Goal: Task Accomplishment & Management: Use online tool/utility

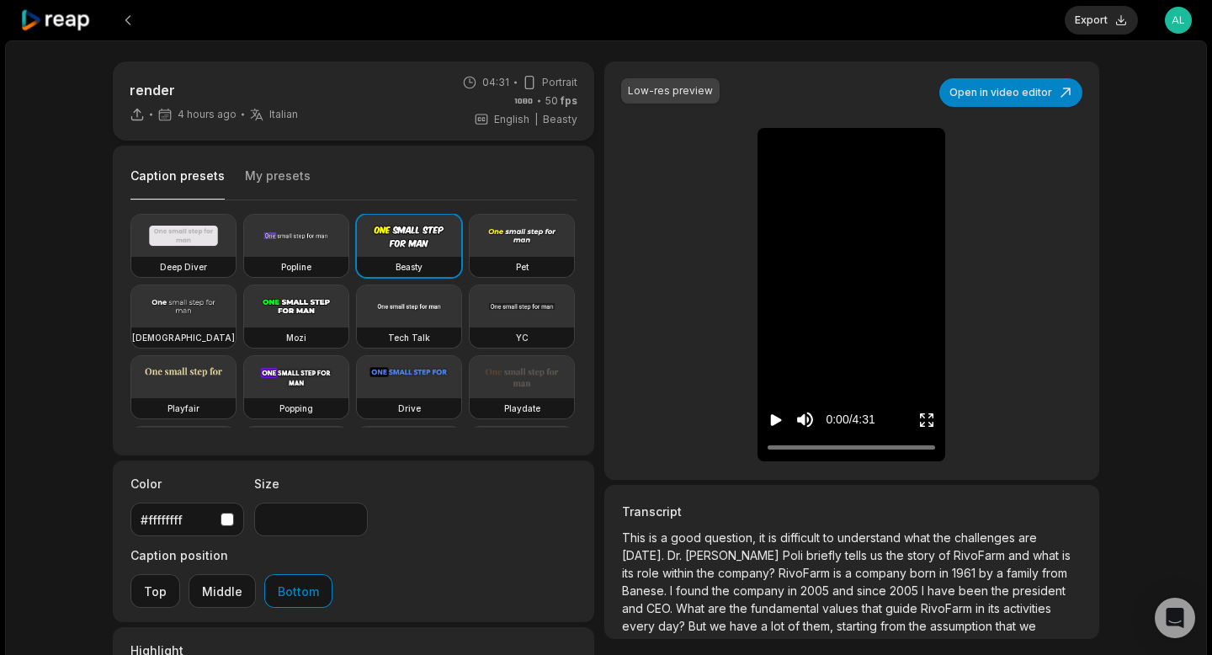
click at [297, 180] on button "My presets" at bounding box center [278, 183] width 66 height 32
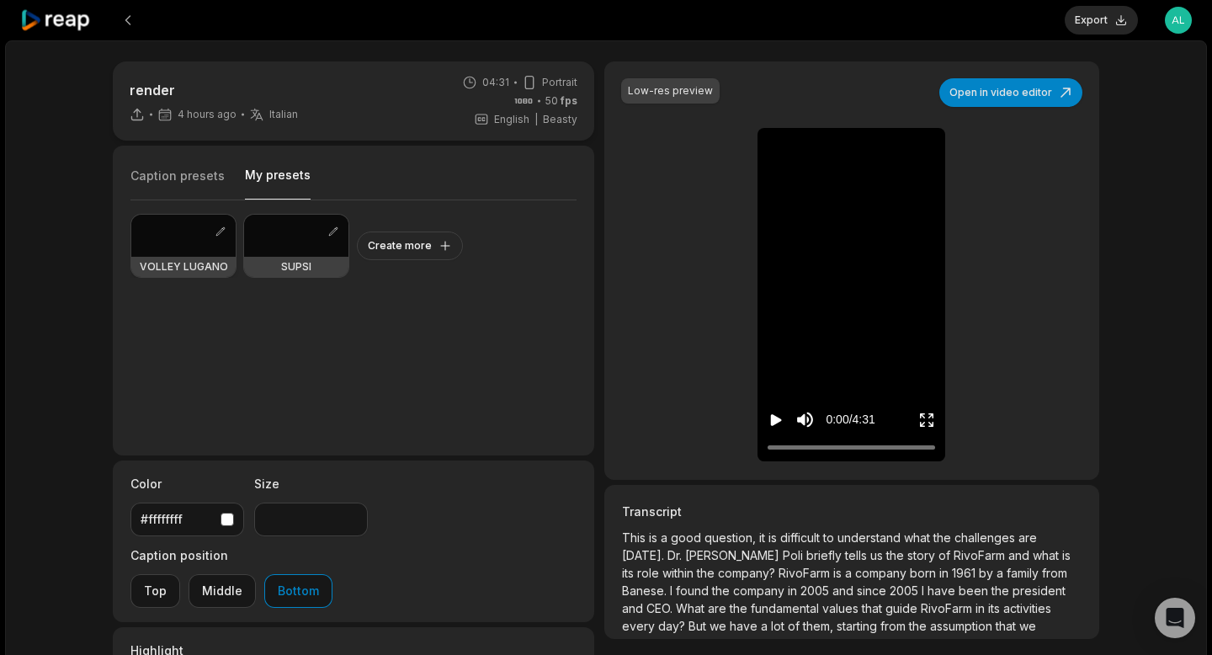
click at [190, 240] on div at bounding box center [183, 236] width 104 height 42
type input "**"
click at [778, 422] on icon "Play video" at bounding box center [776, 420] width 11 height 12
click at [767, 404] on button "Pause video" at bounding box center [775, 419] width 17 height 31
click at [953, 561] on span "RivoFarm" at bounding box center [980, 555] width 55 height 14
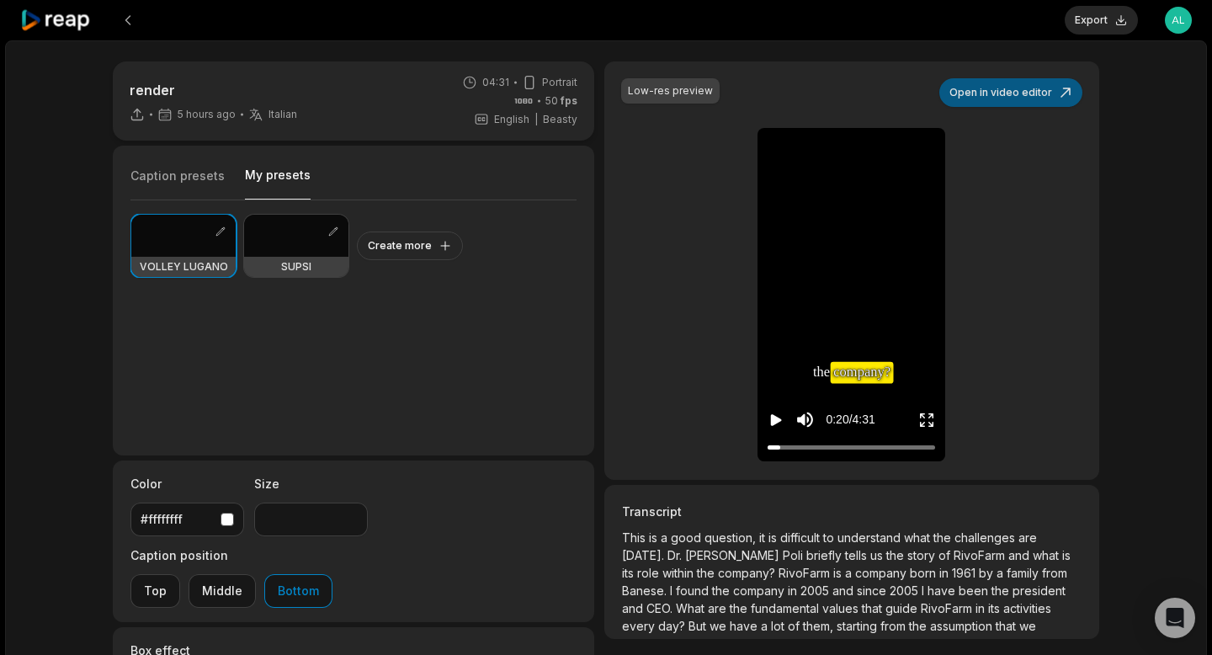
click at [1006, 85] on button "Open in video editor" at bounding box center [1010, 92] width 143 height 29
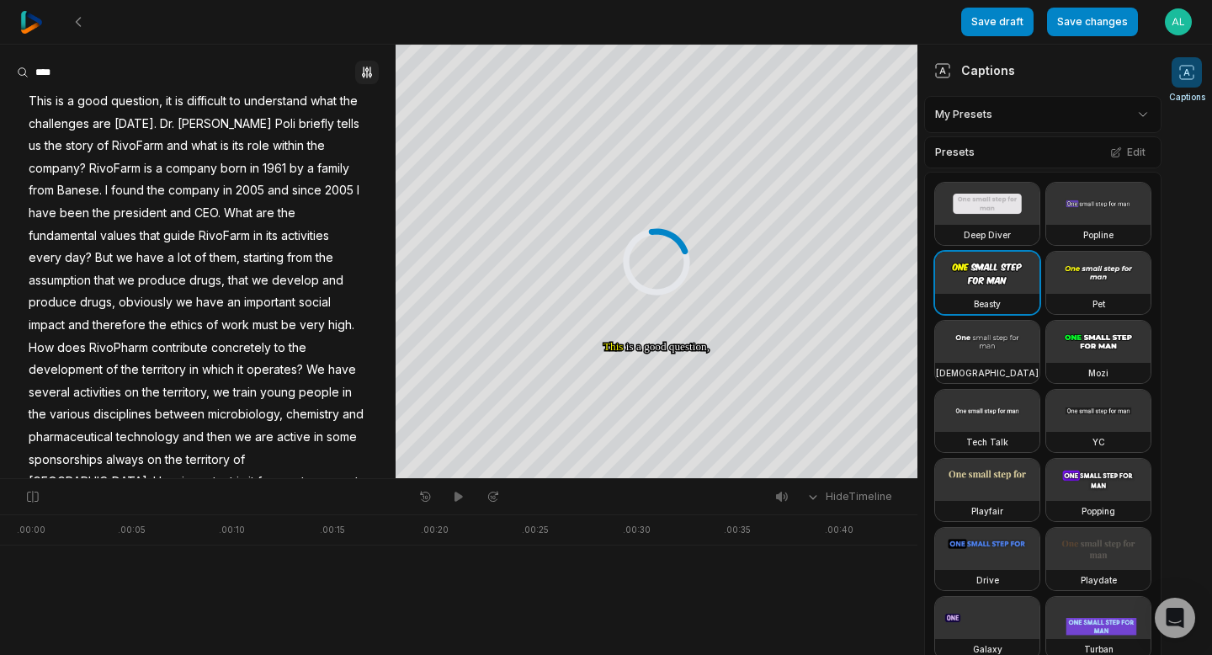
click at [363, 68] on icon "button" at bounding box center [366, 72] width 13 height 13
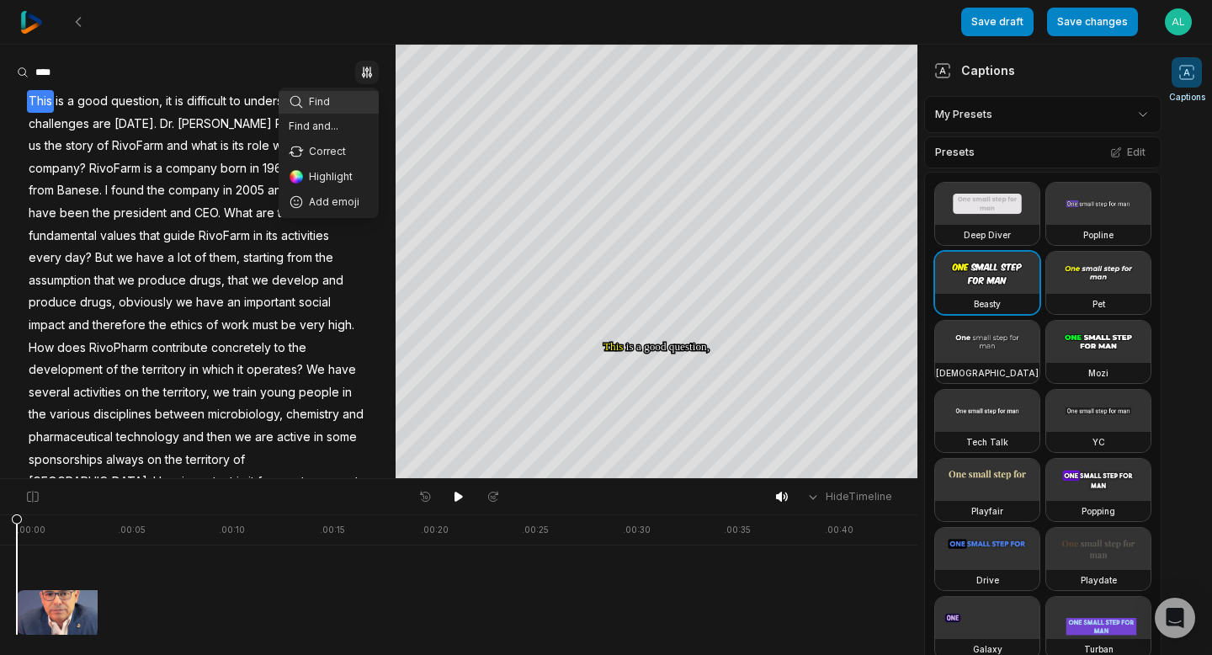
click at [1062, 114] on div "Save draft Save changes Open user menu Captions Your browser does not support m…" at bounding box center [606, 239] width 1212 height 479
click at [1062, 114] on html "Save draft Save changes Open user menu Captions Your browser does not support m…" at bounding box center [606, 327] width 1212 height 655
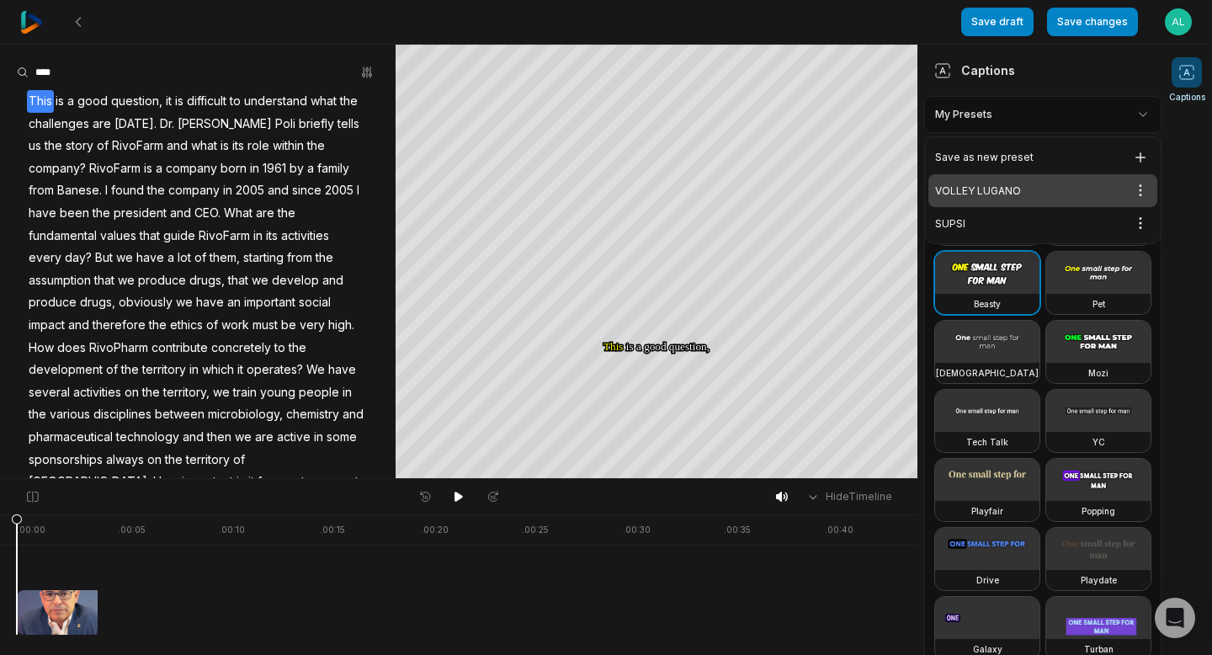
click at [1007, 183] on div "VOLLEY LUGANO Open options" at bounding box center [1042, 190] width 229 height 33
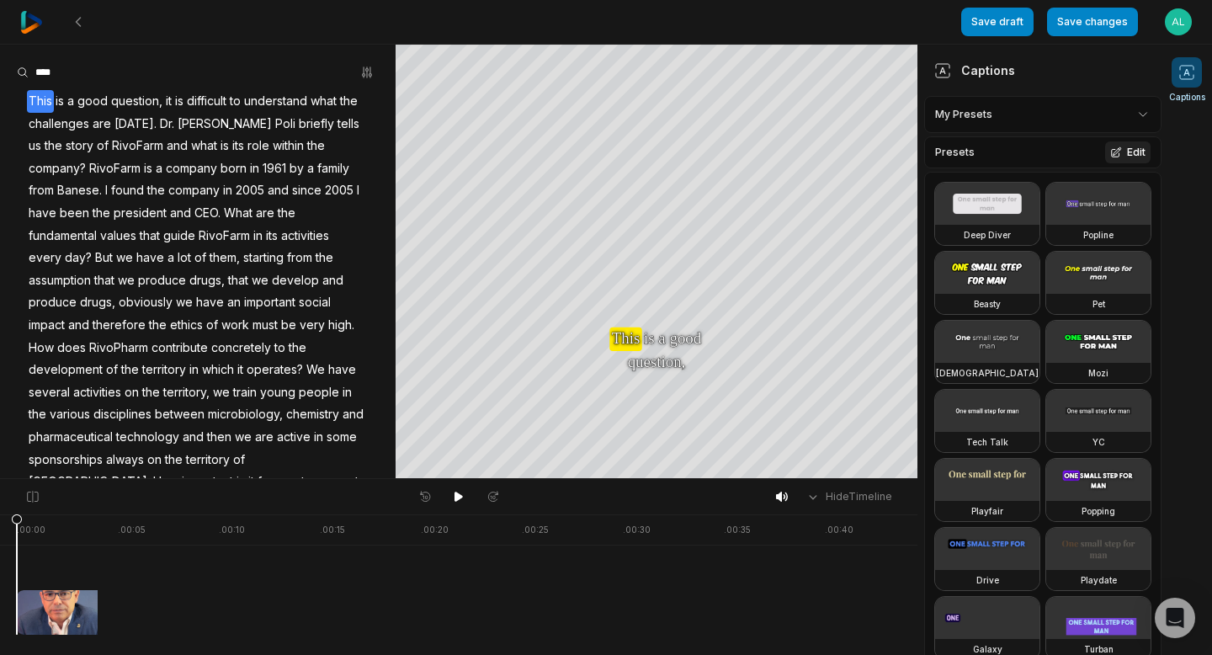
click at [1131, 146] on button "Edit" at bounding box center [1127, 152] width 45 height 22
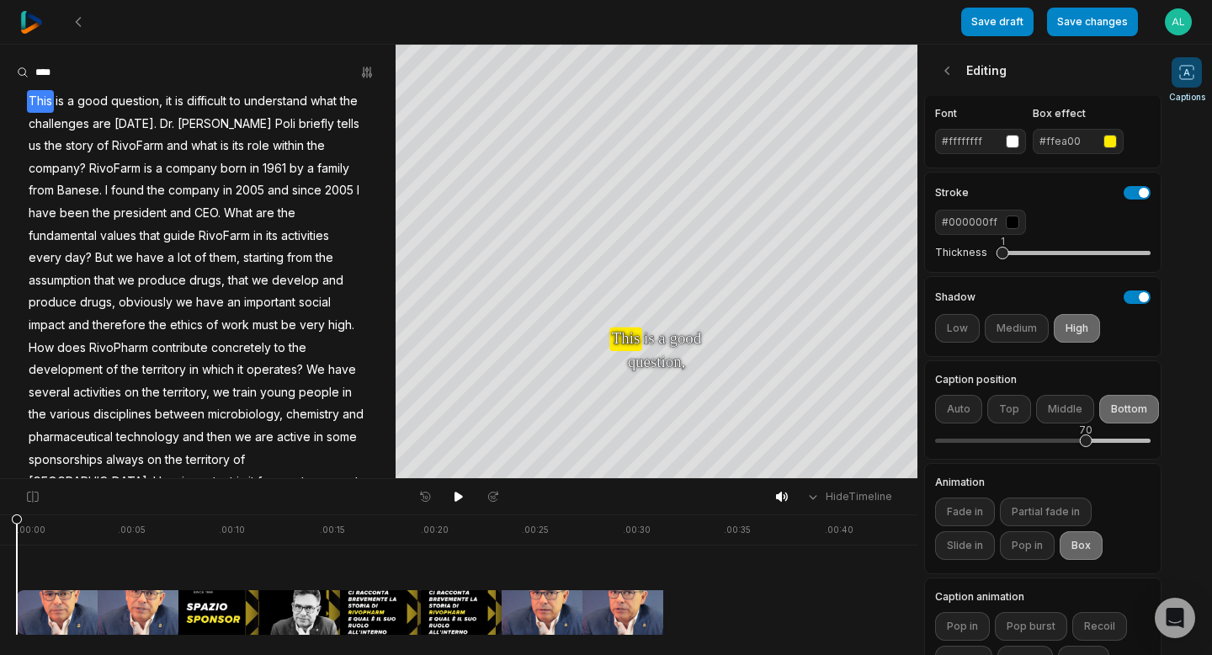
scroll to position [106, 0]
